Goal: Navigation & Orientation: Understand site structure

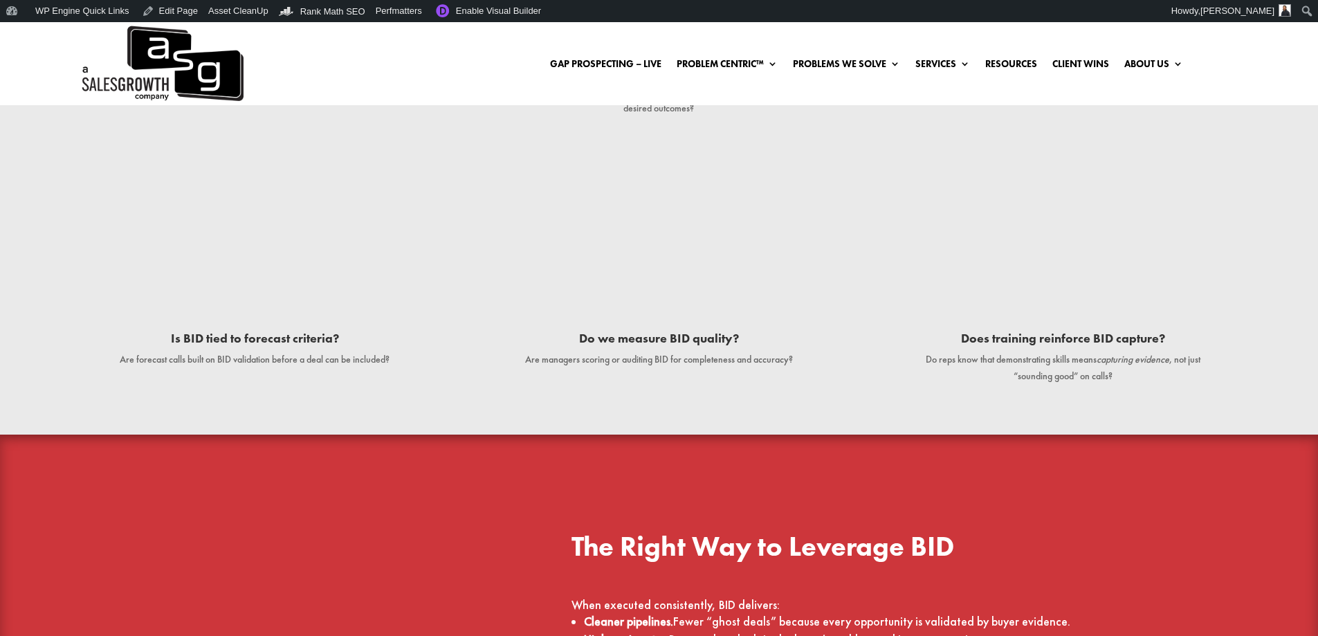
scroll to position [3804, 0]
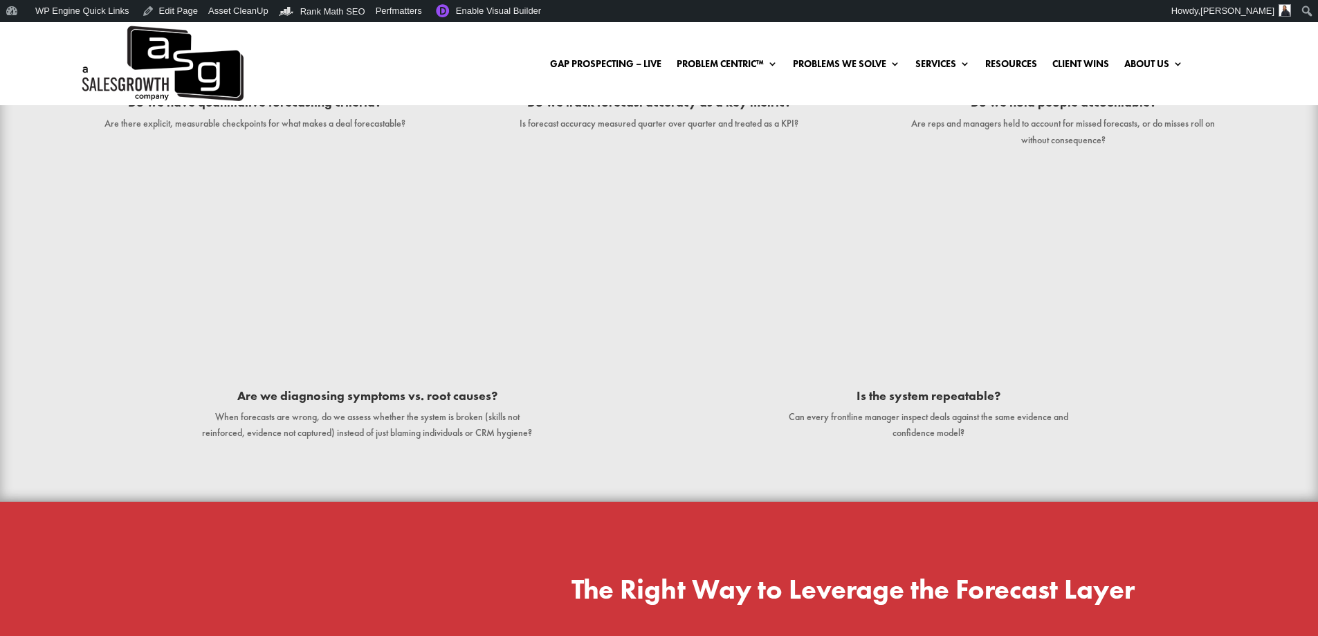
scroll to position [3389, 0]
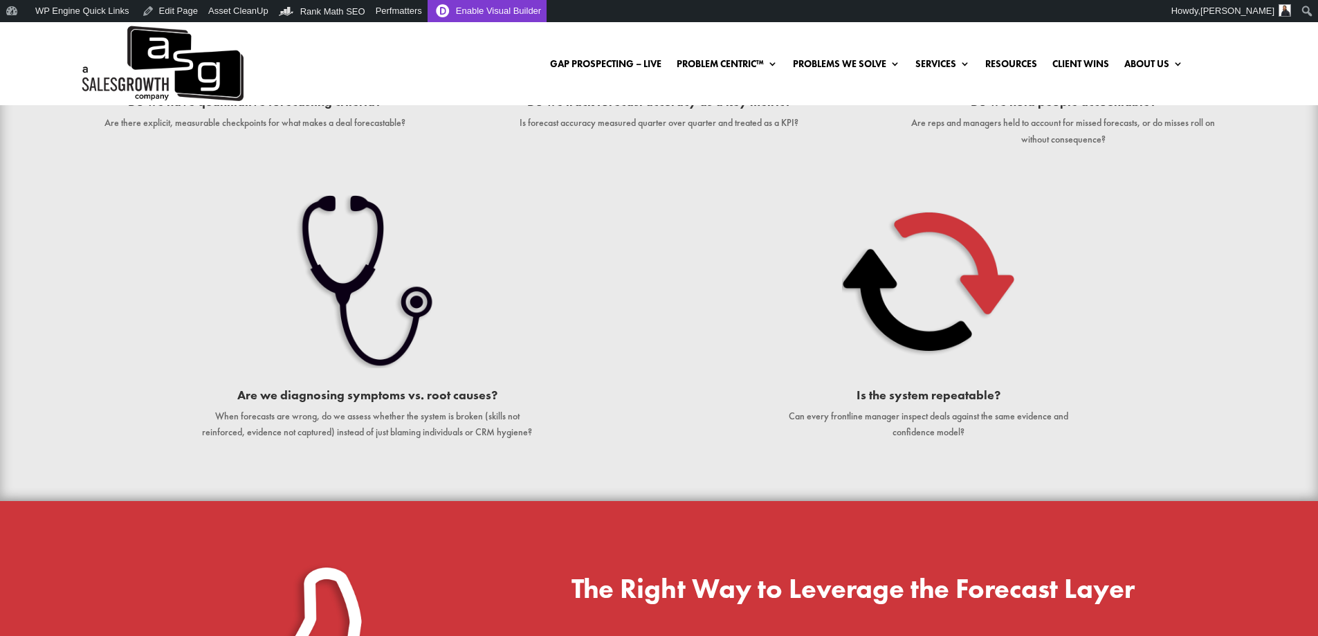
click at [433, 10] on link "Enable Visual Builder" at bounding box center [486, 11] width 119 height 22
